Goal: Information Seeking & Learning: Learn about a topic

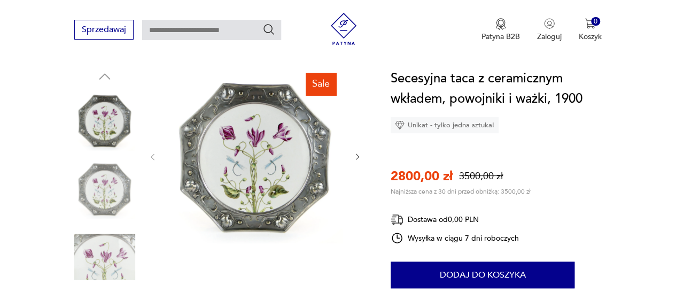
click at [280, 112] on img at bounding box center [255, 155] width 175 height 175
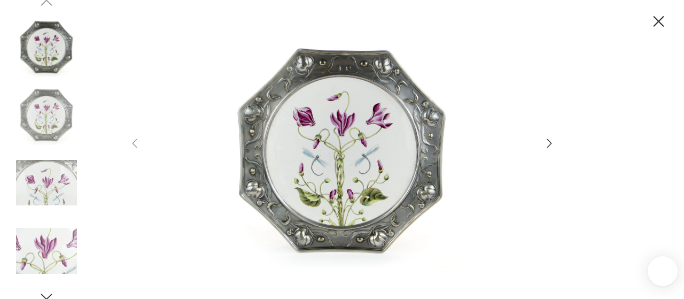
click at [284, 124] on img at bounding box center [342, 148] width 381 height 239
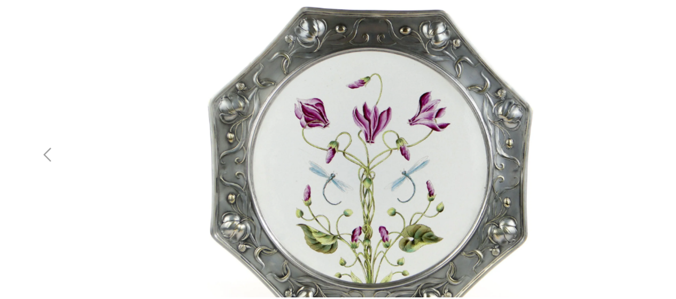
scroll to position [108, 0]
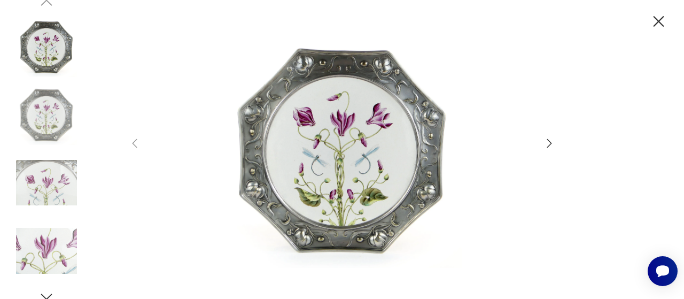
click at [551, 143] on icon "button" at bounding box center [549, 143] width 13 height 13
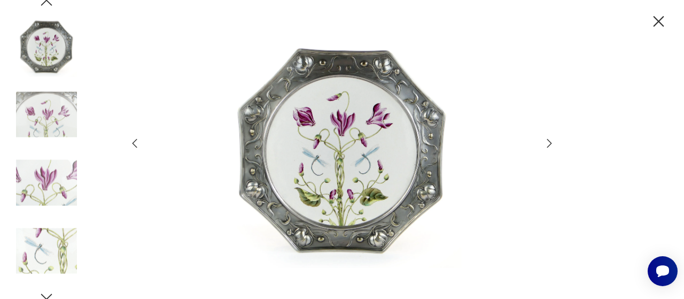
click at [551, 143] on icon "button" at bounding box center [549, 143] width 13 height 13
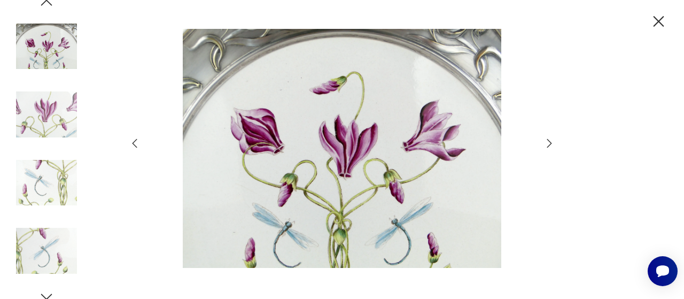
click at [551, 143] on icon "button" at bounding box center [549, 143] width 13 height 13
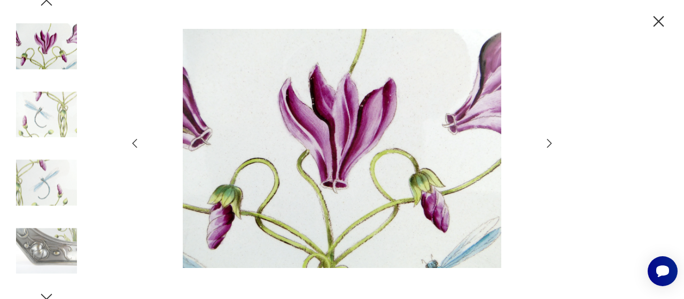
click at [551, 143] on icon "button" at bounding box center [549, 143] width 13 height 13
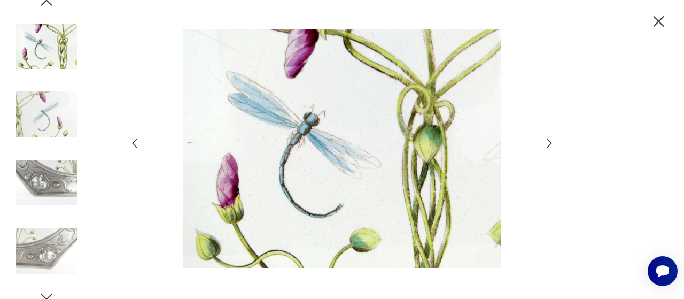
click at [551, 143] on icon "button" at bounding box center [549, 143] width 13 height 13
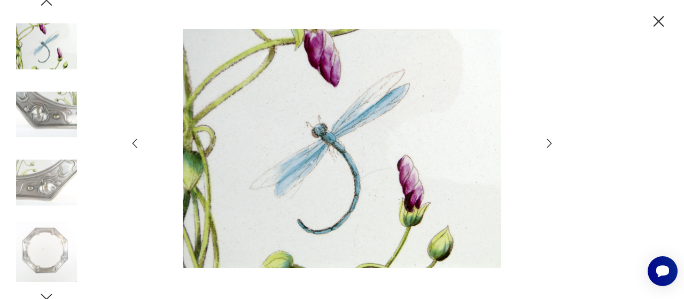
click at [551, 143] on icon "button" at bounding box center [549, 143] width 13 height 13
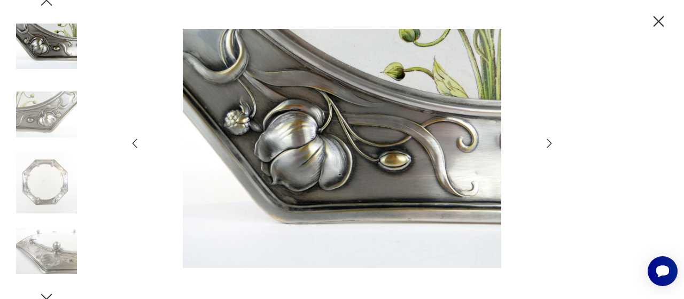
click at [551, 143] on icon "button" at bounding box center [549, 143] width 13 height 13
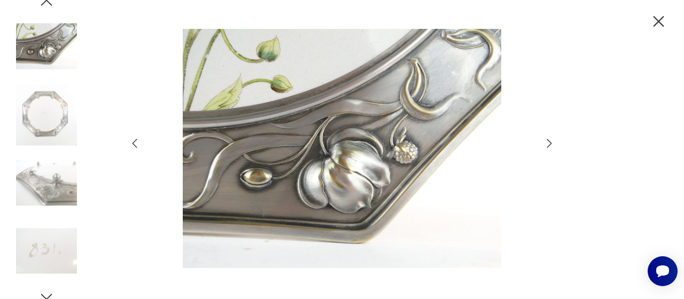
click at [551, 143] on icon "button" at bounding box center [549, 143] width 13 height 13
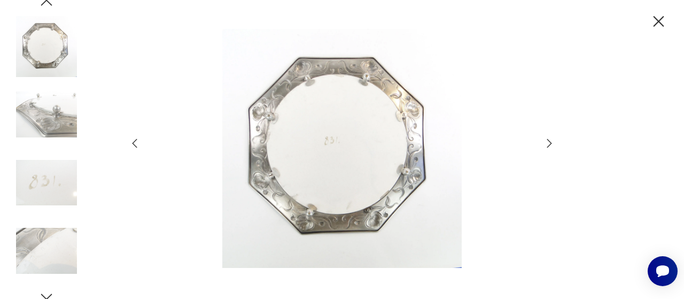
click at [551, 143] on icon "button" at bounding box center [549, 143] width 13 height 13
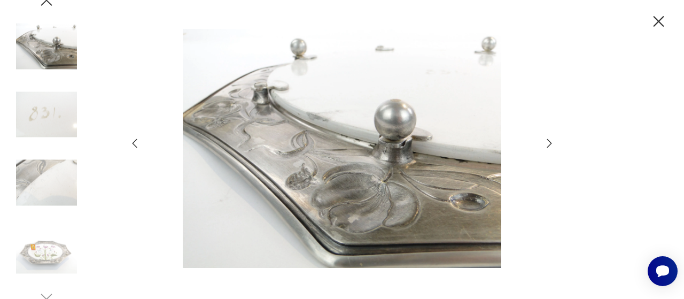
click at [551, 143] on icon "button" at bounding box center [549, 143] width 13 height 13
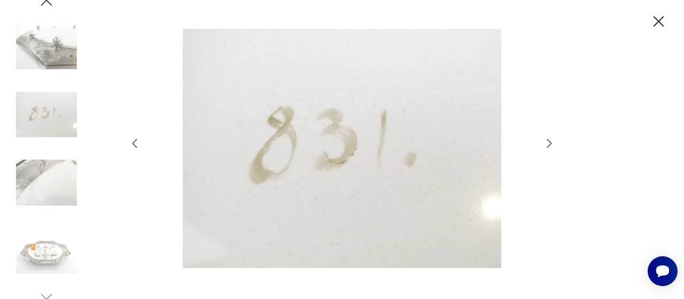
click at [551, 143] on icon "button" at bounding box center [549, 143] width 13 height 13
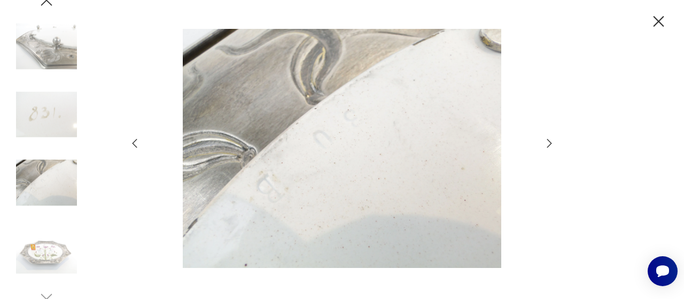
click at [551, 143] on icon "button" at bounding box center [549, 143] width 13 height 13
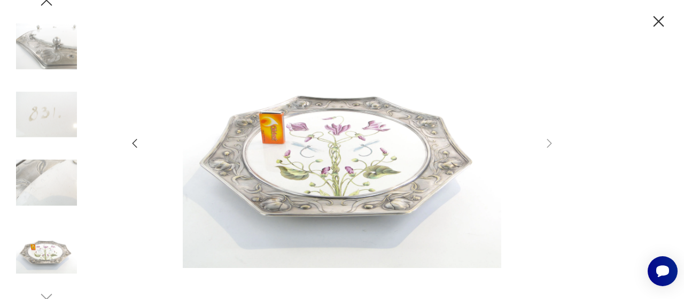
click at [666, 18] on icon "button" at bounding box center [659, 21] width 19 height 19
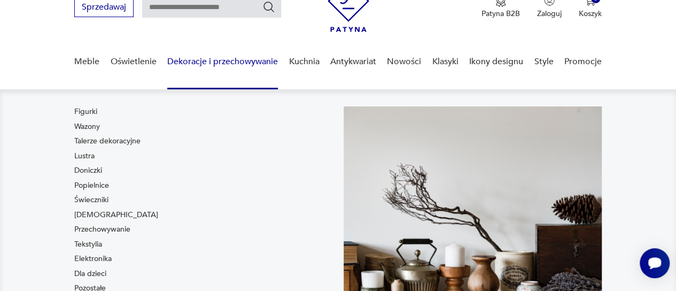
scroll to position [46, 0]
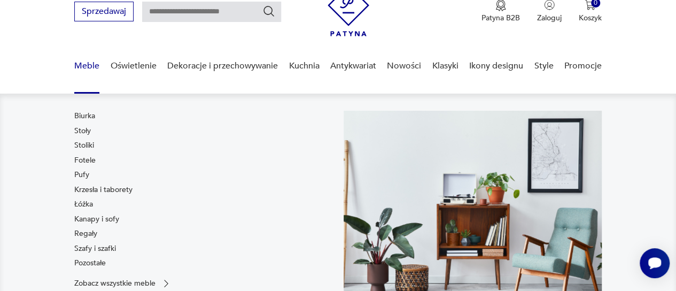
click at [86, 205] on link "Łóżka" at bounding box center [83, 204] width 19 height 11
click at [83, 172] on img at bounding box center [104, 189] width 61 height 61
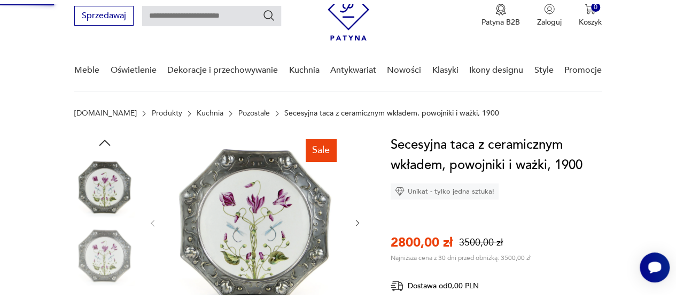
scroll to position [77, 0]
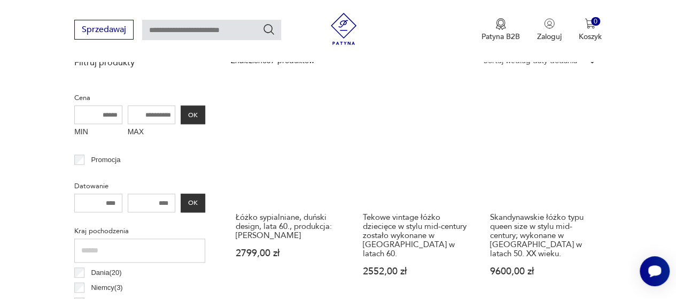
scroll to position [406, 0]
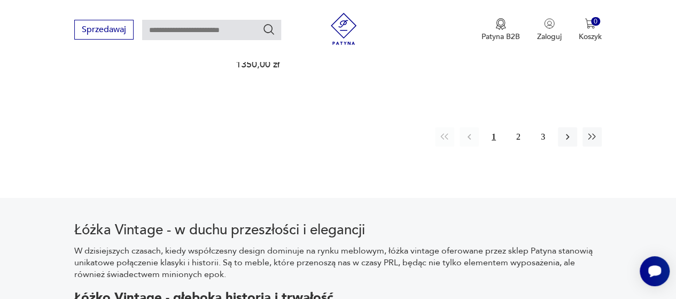
scroll to position [1676, 0]
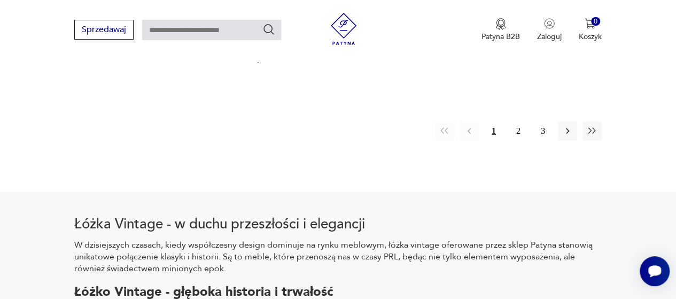
drag, startPoint x: 571, startPoint y: 102, endPoint x: 617, endPoint y: 135, distance: 57.1
click at [560, 121] on button "button" at bounding box center [567, 130] width 19 height 19
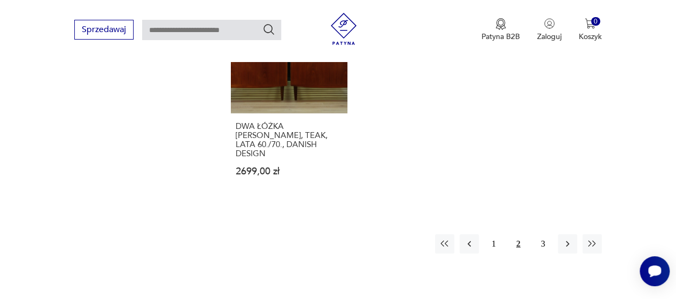
scroll to position [1551, 0]
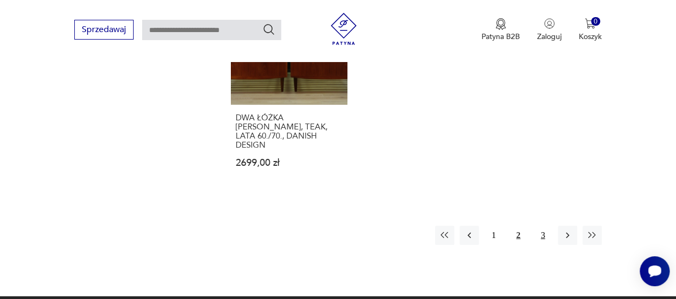
click at [542, 226] on button "3" at bounding box center [543, 235] width 19 height 19
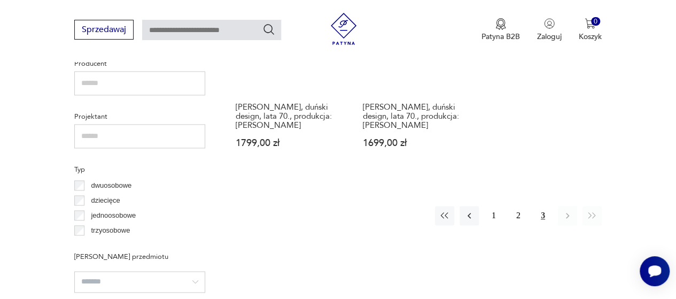
scroll to position [722, 0]
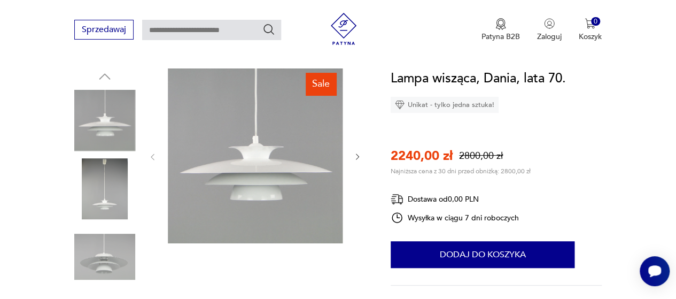
scroll to position [124, 0]
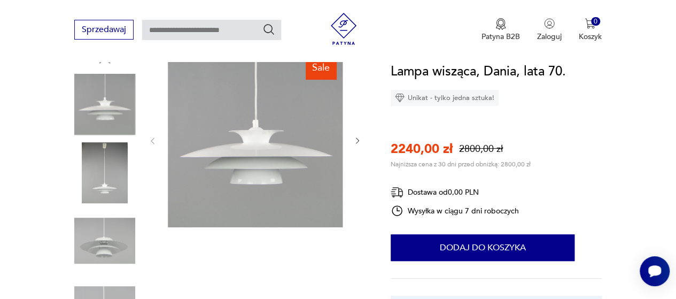
click at [107, 184] on img at bounding box center [104, 172] width 61 height 61
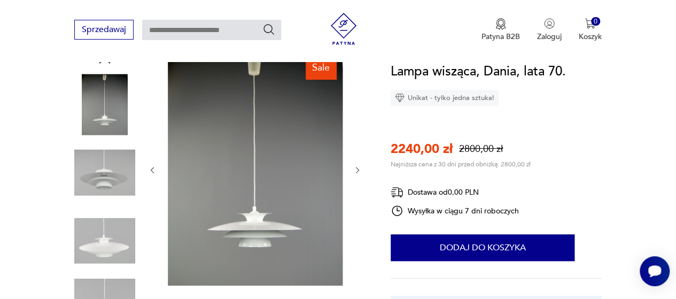
click at [104, 180] on img at bounding box center [104, 172] width 61 height 61
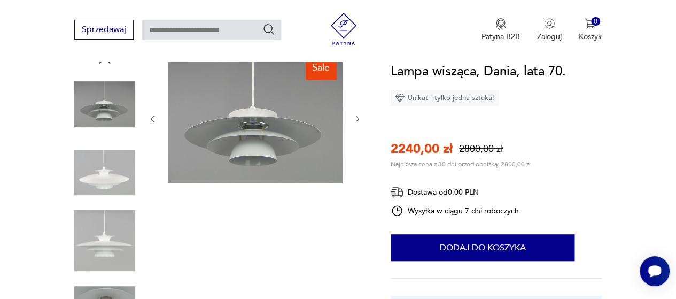
click at [107, 266] on img at bounding box center [104, 240] width 61 height 61
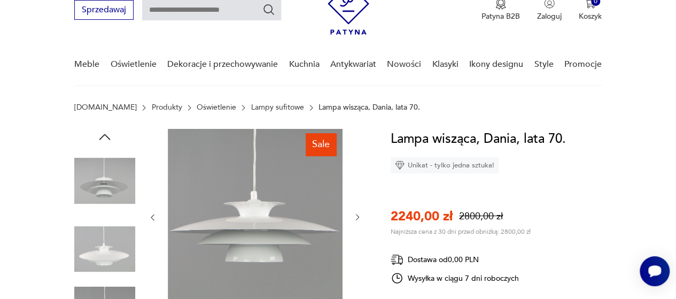
scroll to position [48, 0]
